Goal: Information Seeking & Learning: Check status

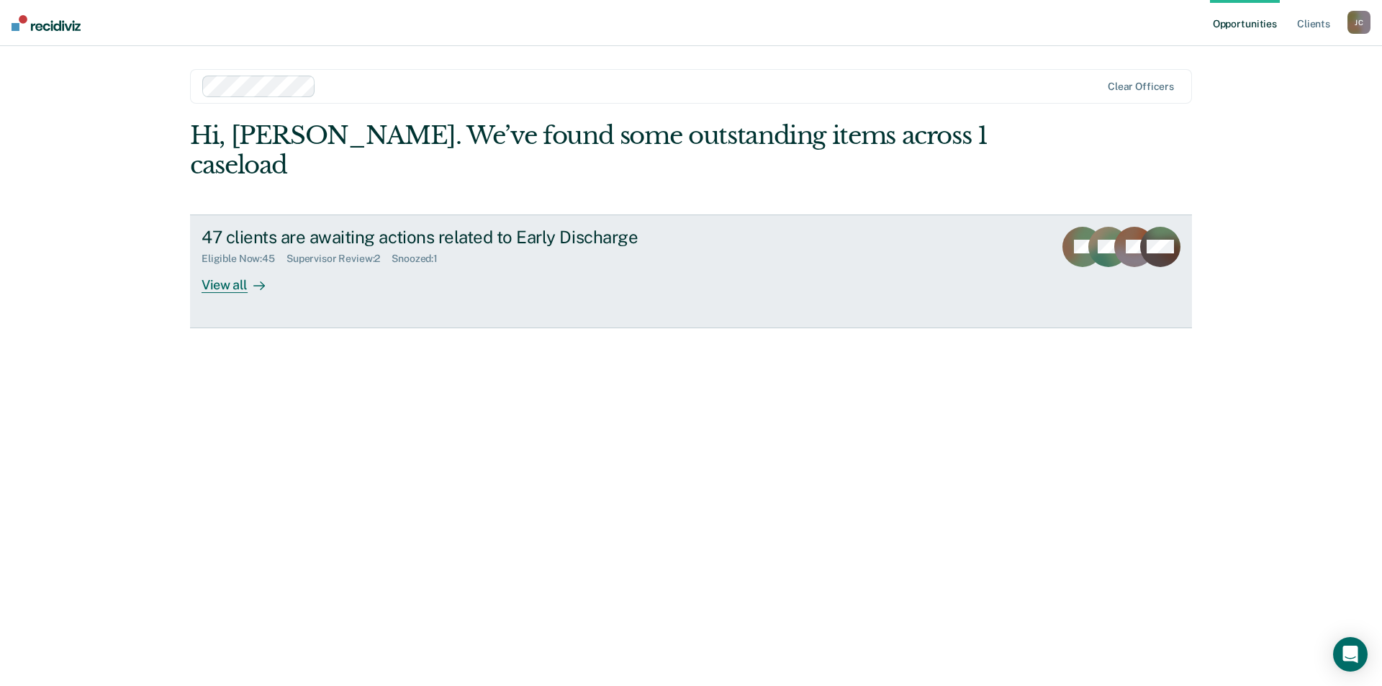
click at [234, 265] on div "View all" at bounding box center [241, 279] width 81 height 28
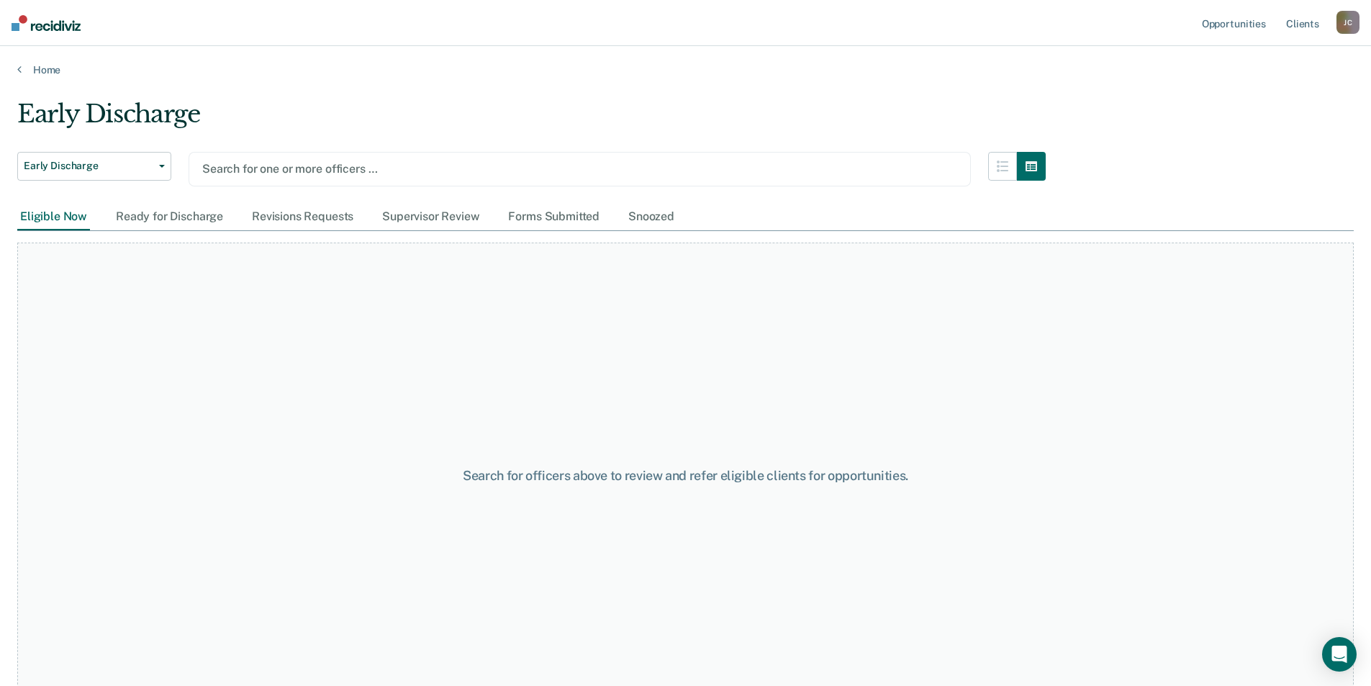
click at [302, 173] on div at bounding box center [579, 168] width 755 height 17
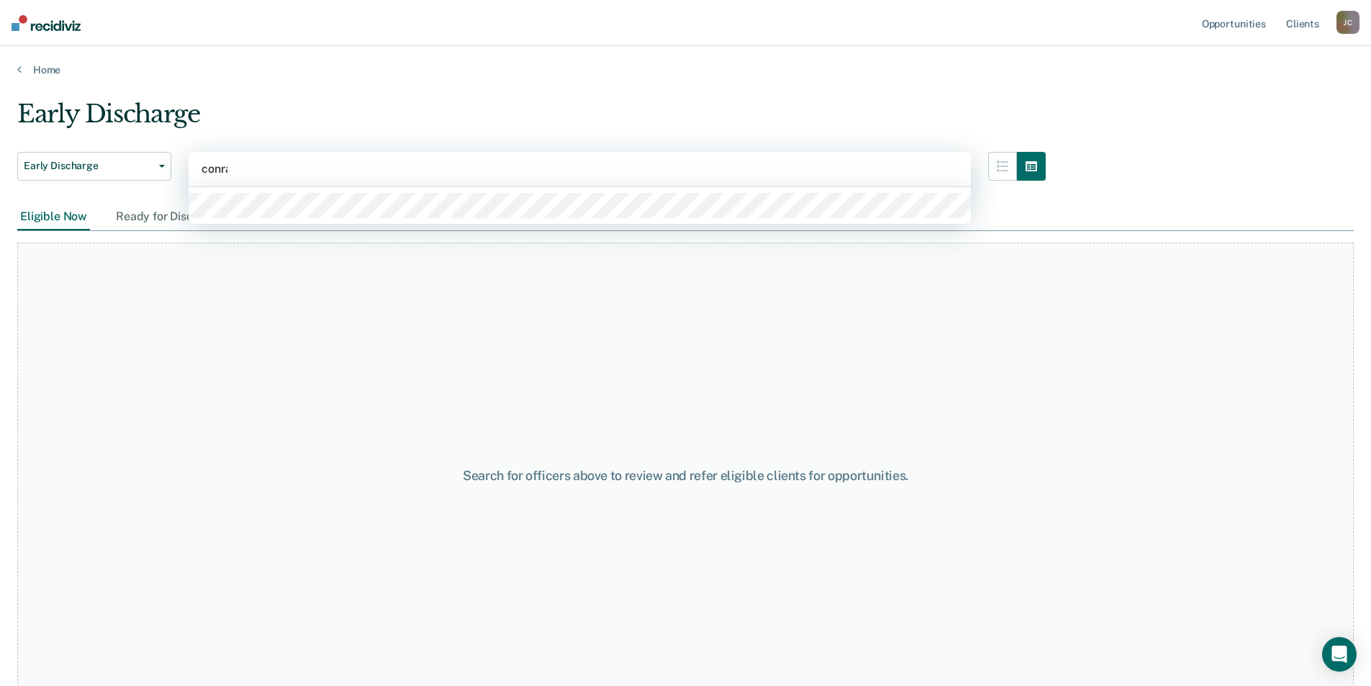
type input "[PERSON_NAME]"
